Goal: Find specific page/section: Find specific page/section

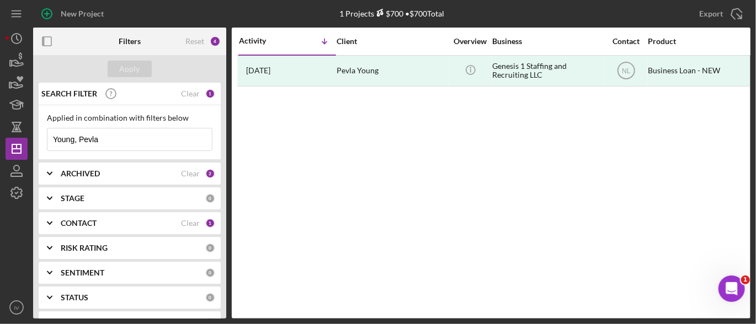
drag, startPoint x: 100, startPoint y: 140, endPoint x: 45, endPoint y: 124, distance: 57.6
click at [45, 124] on div "Applied in combination with filters below [PERSON_NAME], Pevla Icon/Menu Close" at bounding box center [130, 132] width 182 height 55
paste input "[PERSON_NAME]"
type input "[PERSON_NAME]"
click at [190, 220] on div "Clear" at bounding box center [190, 223] width 19 height 9
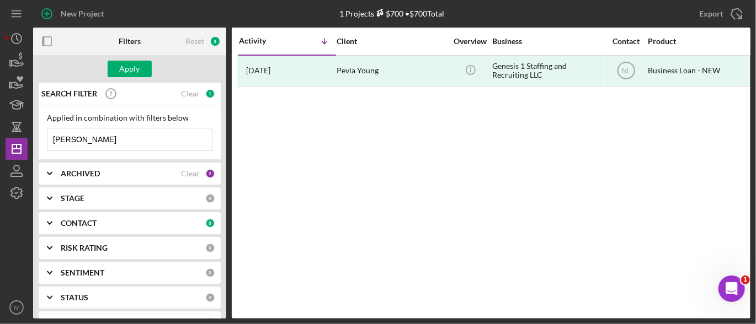
click at [48, 223] on polyline at bounding box center [49, 223] width 4 height 2
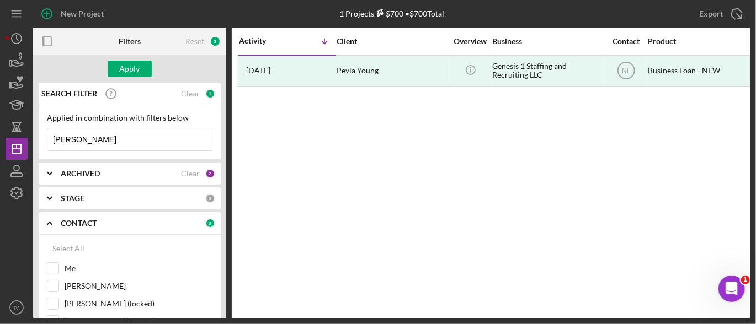
click at [226, 132] on div "Filters Reset 3 Apply SEARCH FILTER Clear 1 Applied in combination with filters…" at bounding box center [391, 173] width 717 height 291
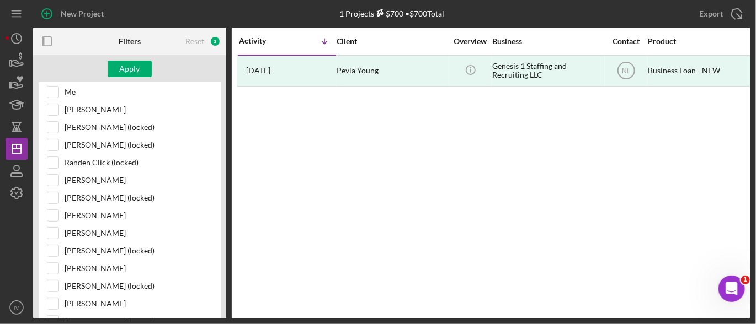
scroll to position [174, 0]
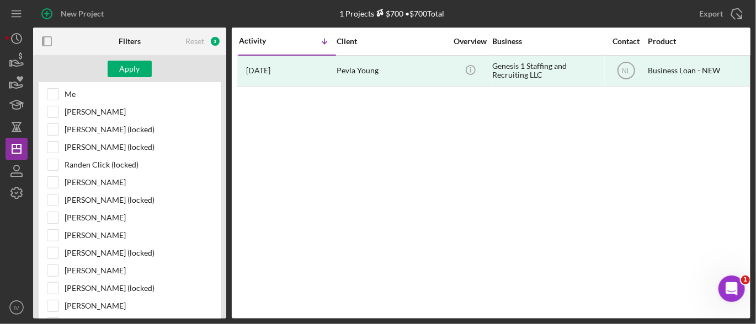
click at [223, 311] on div "SEARCH FILTER Clear 1 Applied in combination with filters below [PERSON_NAME]/M…" at bounding box center [129, 201] width 193 height 236
drag, startPoint x: 226, startPoint y: 139, endPoint x: 224, endPoint y: 130, distance: 9.6
click at [224, 130] on div "Filters Reset 3 Apply SEARCH FILTER Clear 1 Applied in combination with filters…" at bounding box center [391, 173] width 717 height 291
drag, startPoint x: 225, startPoint y: 138, endPoint x: 229, endPoint y: 142, distance: 5.9
click at [229, 142] on div "Filters Reset 3 Apply SEARCH FILTER Clear 1 Applied in combination with filters…" at bounding box center [391, 173] width 717 height 291
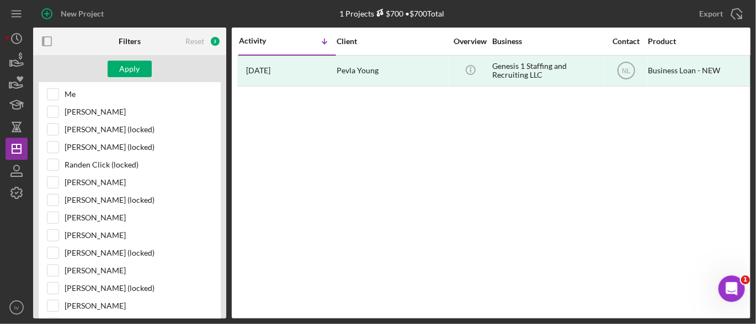
click at [222, 143] on div "SEARCH FILTER Clear 1 Applied in combination with filters below [PERSON_NAME]/M…" at bounding box center [129, 201] width 193 height 236
click at [207, 149] on label "[PERSON_NAME] (locked)" at bounding box center [139, 147] width 148 height 11
click at [58, 149] on input "[PERSON_NAME] (locked)" at bounding box center [52, 147] width 11 height 11
click at [52, 147] on input "[PERSON_NAME] (locked)" at bounding box center [52, 147] width 11 height 11
checkbox input "false"
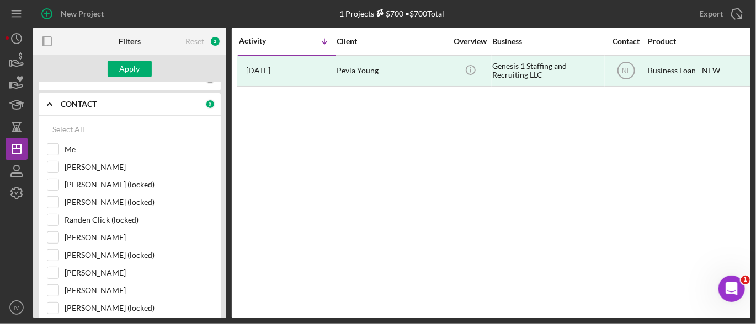
scroll to position [64, 0]
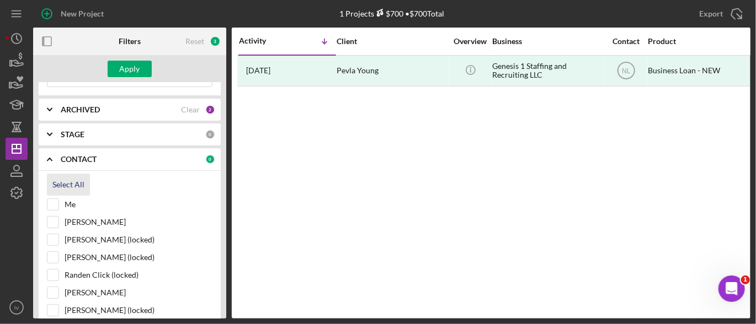
click at [65, 183] on div "Select All" at bounding box center [68, 185] width 32 height 22
checkbox input "true"
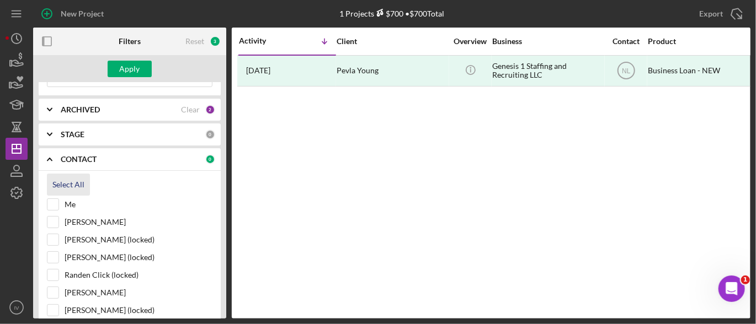
checkbox input "true"
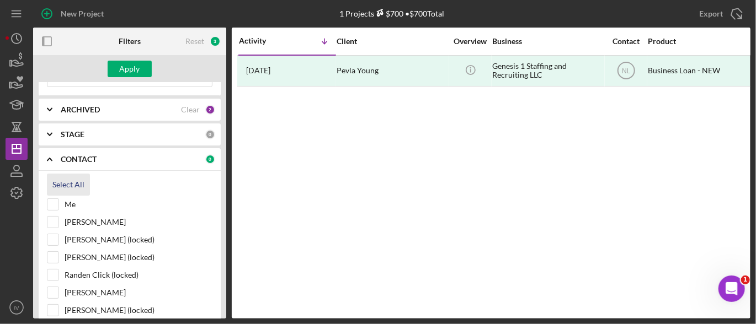
checkbox input "true"
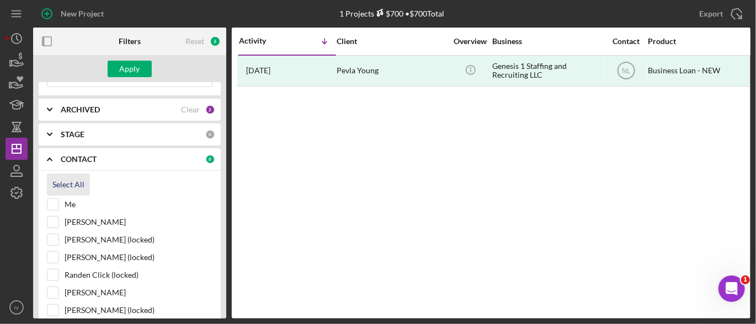
checkbox input "true"
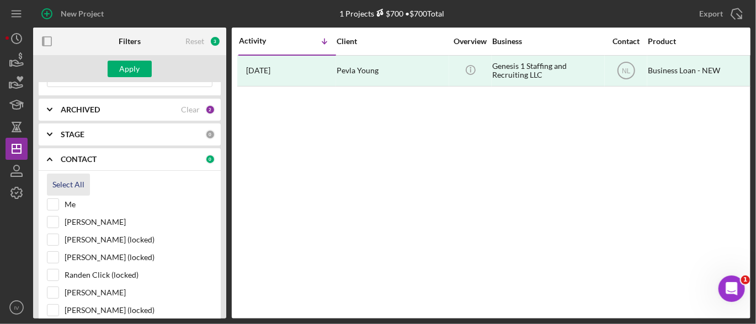
checkbox input "true"
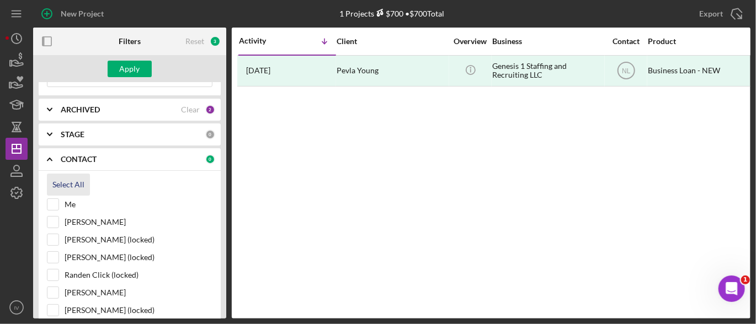
checkbox input "true"
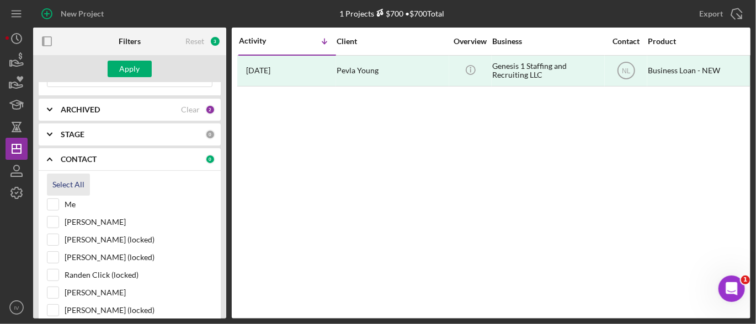
checkbox input "true"
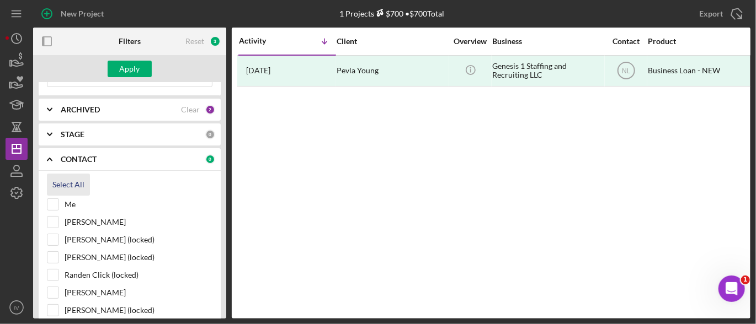
checkbox input "true"
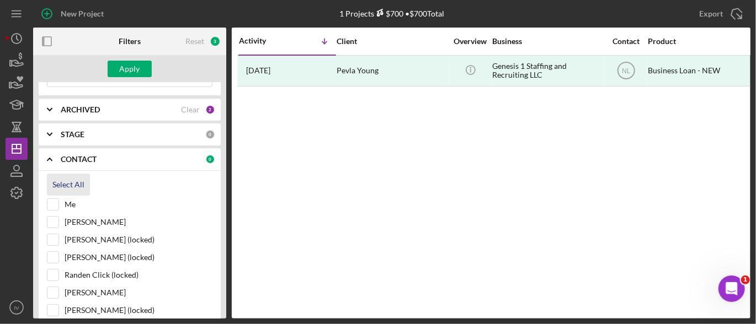
checkbox input "true"
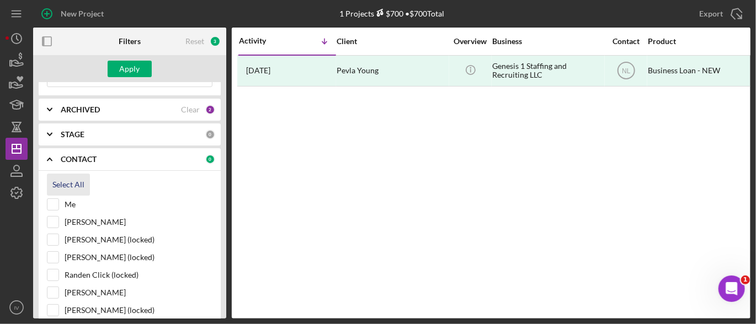
checkbox input "true"
drag, startPoint x: 139, startPoint y: 63, endPoint x: 118, endPoint y: 69, distance: 21.1
click at [118, 69] on button "Apply" at bounding box center [130, 69] width 44 height 17
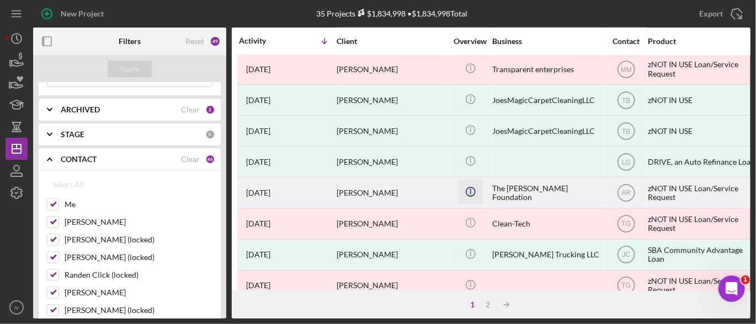
scroll to position [552, 0]
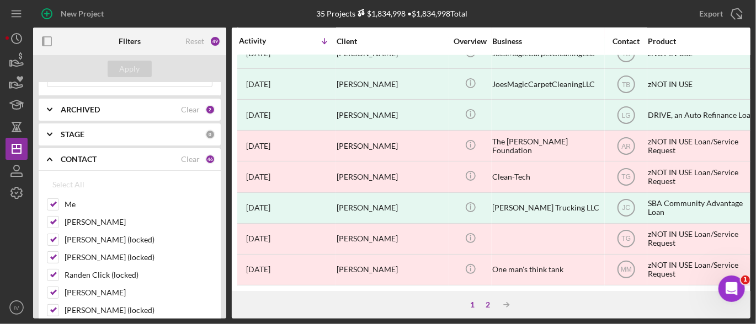
click at [487, 303] on div "2" at bounding box center [487, 305] width 15 height 9
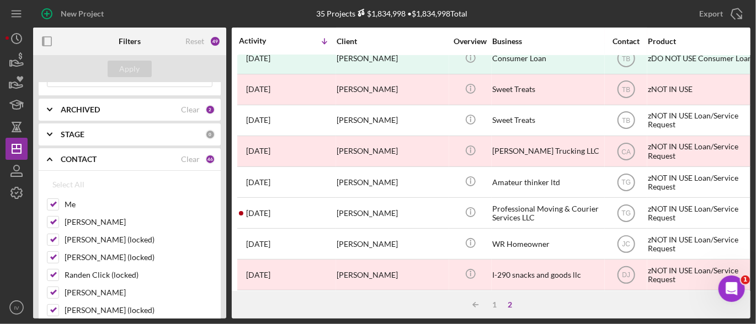
scroll to position [87, 0]
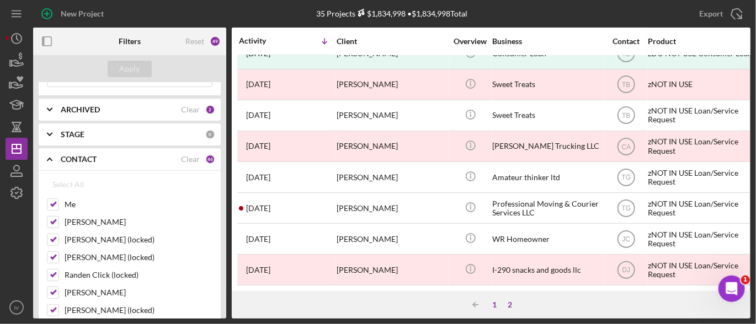
click at [495, 307] on div "1" at bounding box center [494, 305] width 15 height 9
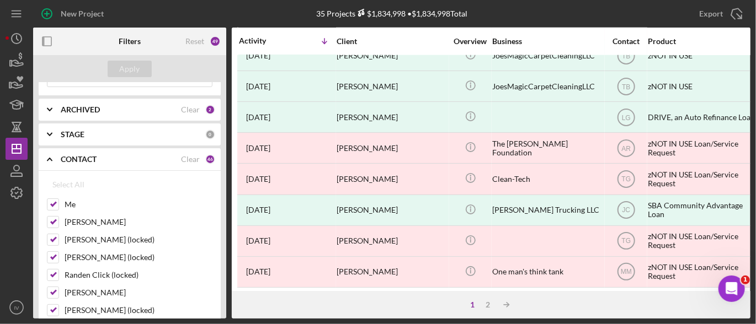
scroll to position [552, 0]
